Goal: Navigation & Orientation: Find specific page/section

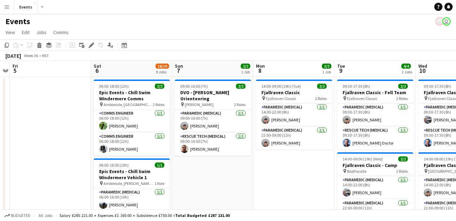
click at [9, 12] on button "Menu" at bounding box center [7, 7] width 14 height 14
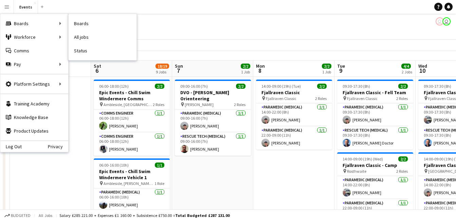
click at [106, 47] on link "Status" at bounding box center [103, 51] width 68 height 14
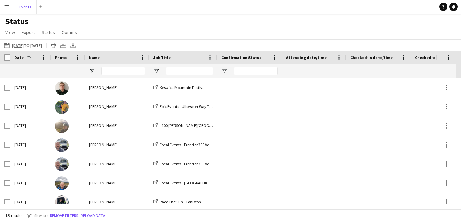
click at [29, 8] on button "Events Close" at bounding box center [25, 6] width 23 height 13
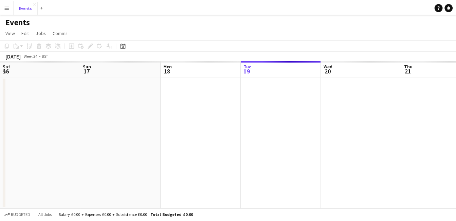
scroll to position [0, 162]
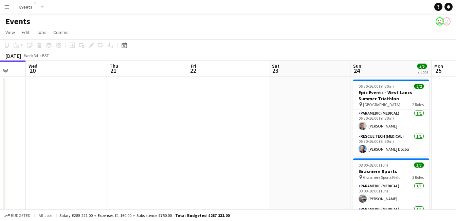
drag, startPoint x: 177, startPoint y: 119, endPoint x: 24, endPoint y: 113, distance: 153.1
click at [16, 126] on app-calendar-viewport "Sat 16 Sun 17 1/1 1 Job Mon 18 Tue 19 Wed 20 Thu 21 Fri 22 Sat 23 Sun 24 5/5 2 …" at bounding box center [228, 162] width 456 height 205
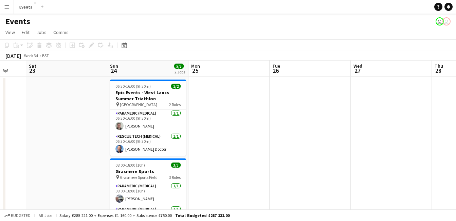
drag, startPoint x: 329, startPoint y: 127, endPoint x: 0, endPoint y: 117, distance: 329.6
click at [0, 117] on html "Menu Boards Boards Boards All jobs Status Workforce Workforce My Workforce Recr…" at bounding box center [228, 138] width 456 height 277
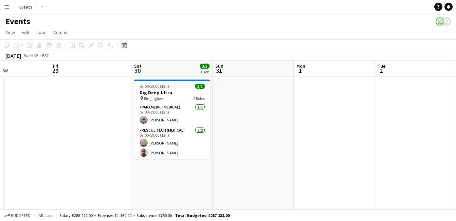
drag, startPoint x: 303, startPoint y: 119, endPoint x: -1, endPoint y: 132, distance: 304.3
click at [0, 132] on html "Menu Boards Boards Boards All jobs Status Workforce Workforce My Workforce Recr…" at bounding box center [228, 138] width 456 height 277
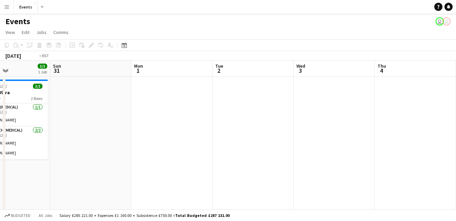
drag, startPoint x: 321, startPoint y: 135, endPoint x: 51, endPoint y: 126, distance: 270.6
click at [2, 138] on app-calendar-viewport "Thu 28 Fri 29 Sat 30 3/3 1 Job Sun 31 Mon 1 Tue 2 Wed 3 Thu 4 Fri 5 Sat 6 Sun 7…" at bounding box center [228, 162] width 456 height 205
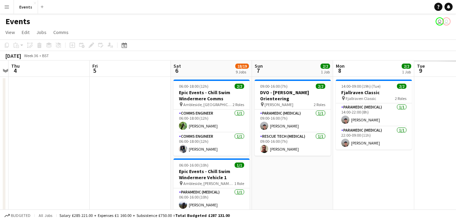
drag, startPoint x: 306, startPoint y: 137, endPoint x: 58, endPoint y: 137, distance: 248.4
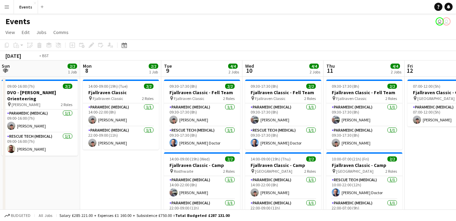
drag, startPoint x: 327, startPoint y: 150, endPoint x: 142, endPoint y: 145, distance: 184.7
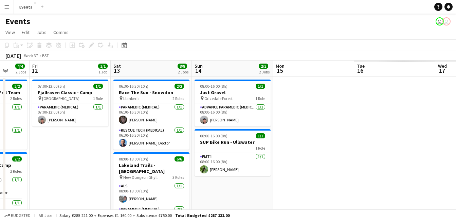
scroll to position [0, 297]
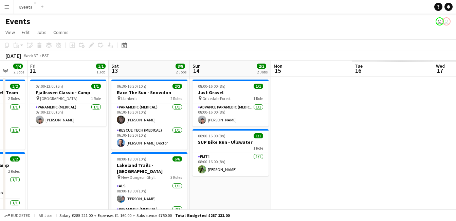
drag, startPoint x: 359, startPoint y: 161, endPoint x: 63, endPoint y: 148, distance: 295.8
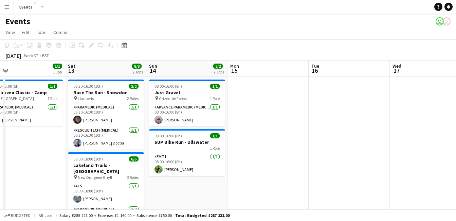
scroll to position [0, 267]
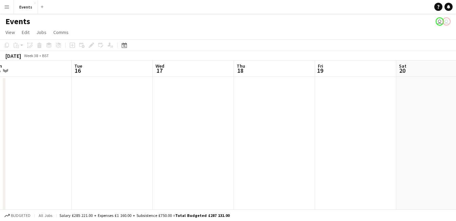
drag, startPoint x: 367, startPoint y: 151, endPoint x: 87, endPoint y: 120, distance: 282.3
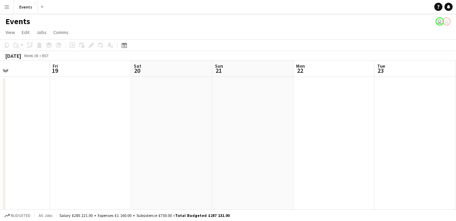
scroll to position [0, 276]
drag, startPoint x: 346, startPoint y: 134, endPoint x: 80, endPoint y: 139, distance: 265.7
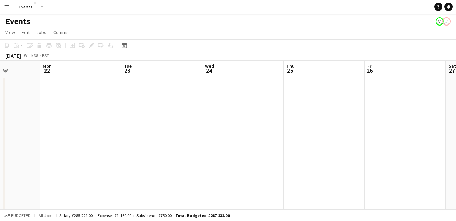
drag, startPoint x: 258, startPoint y: 176, endPoint x: 4, endPoint y: 165, distance: 254.7
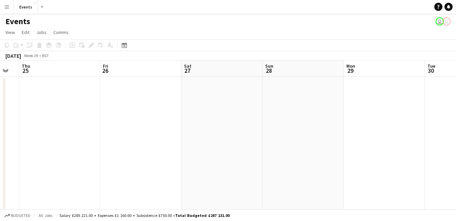
drag, startPoint x: 277, startPoint y: 173, endPoint x: 14, endPoint y: 170, distance: 263.7
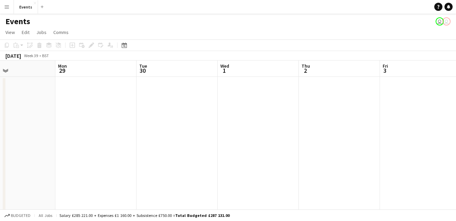
drag, startPoint x: 309, startPoint y: 151, endPoint x: 29, endPoint y: 112, distance: 283.3
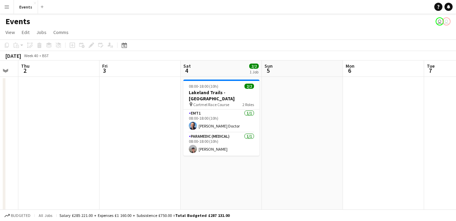
scroll to position [0, 225]
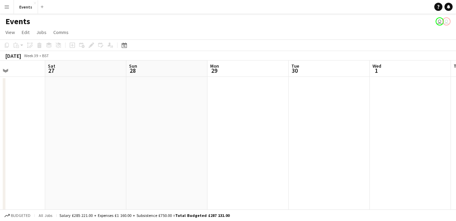
drag, startPoint x: 3, startPoint y: 137, endPoint x: 462, endPoint y: 122, distance: 459.0
drag, startPoint x: 403, startPoint y: 150, endPoint x: 412, endPoint y: 157, distance: 11.1
